Goal: Transaction & Acquisition: Purchase product/service

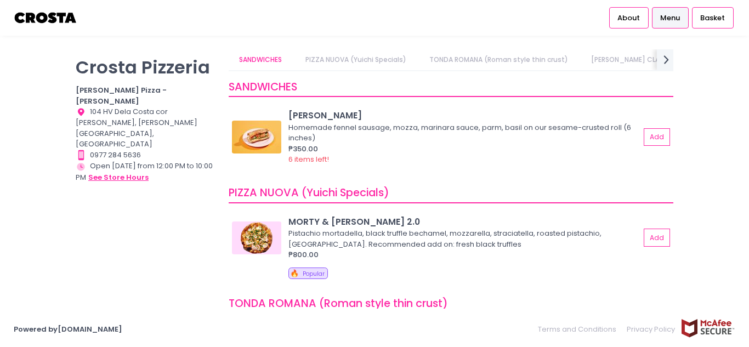
click at [129, 172] on button "see store hours" at bounding box center [118, 178] width 61 height 12
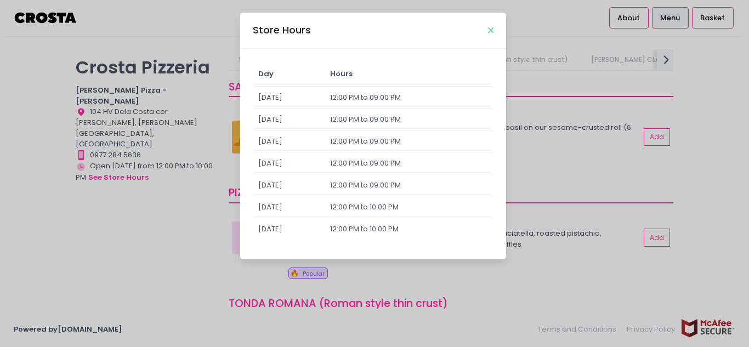
click at [492, 32] on icon "Close" at bounding box center [490, 30] width 5 height 8
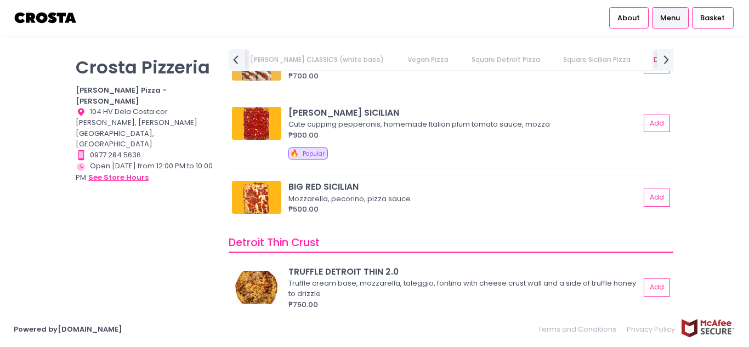
scroll to position [1699, 0]
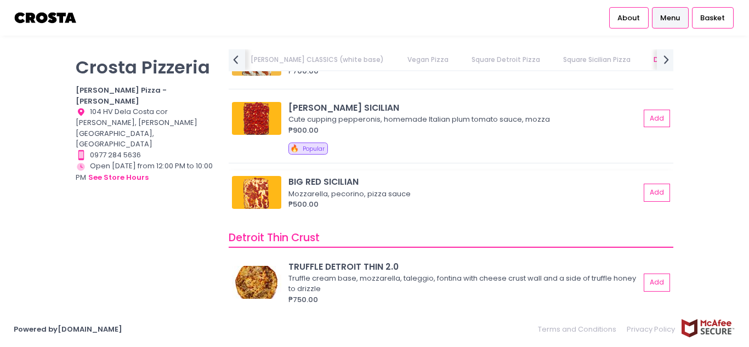
click at [250, 187] on img at bounding box center [256, 192] width 49 height 33
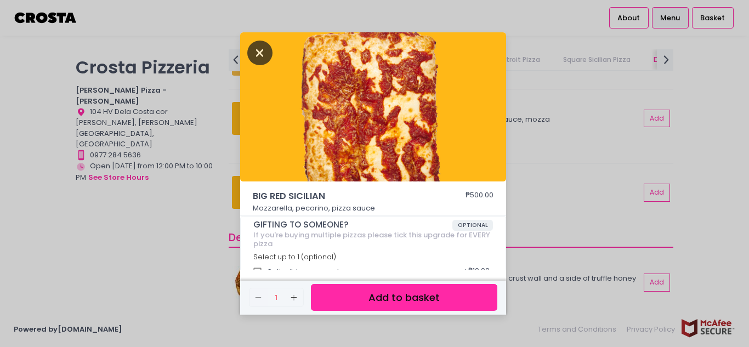
click at [271, 52] on icon "Close" at bounding box center [259, 53] width 25 height 25
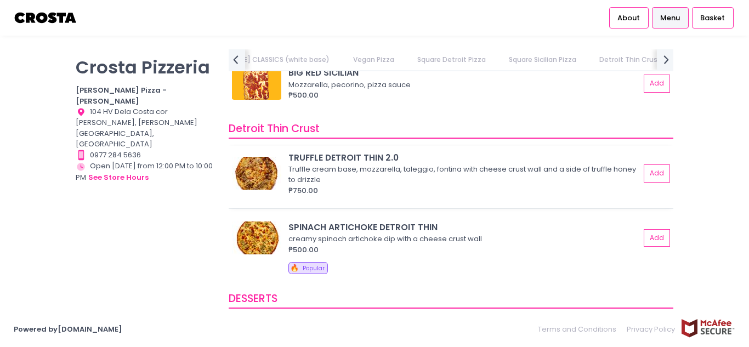
scroll to position [1808, 0]
click at [254, 239] on img at bounding box center [256, 237] width 49 height 33
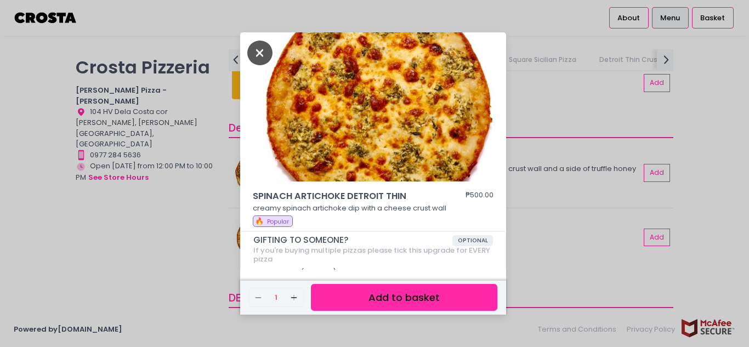
click at [267, 55] on icon "Close" at bounding box center [259, 53] width 25 height 25
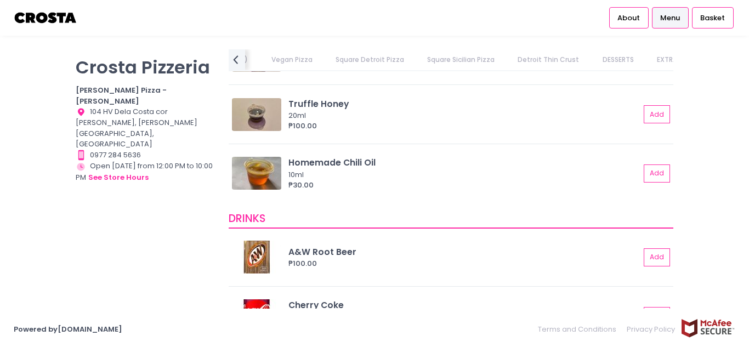
scroll to position [2570, 0]
